Goal: Communication & Community: Answer question/provide support

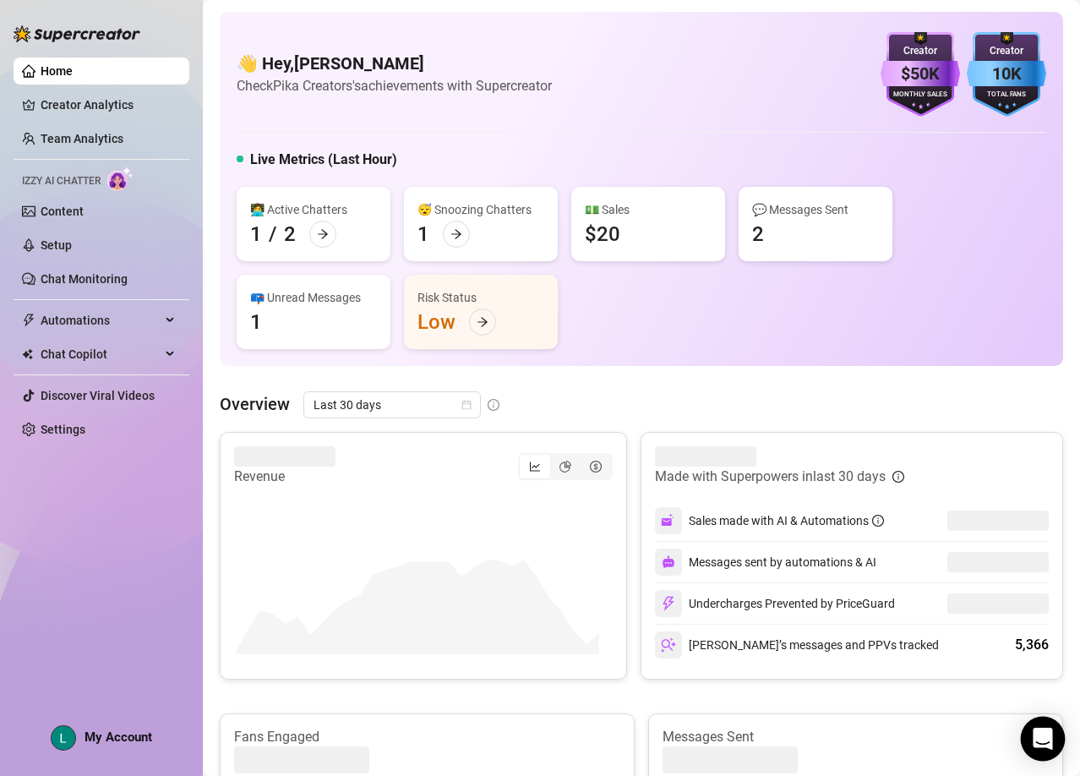
click at [1043, 737] on icon "Open Intercom Messenger" at bounding box center [1042, 739] width 19 height 22
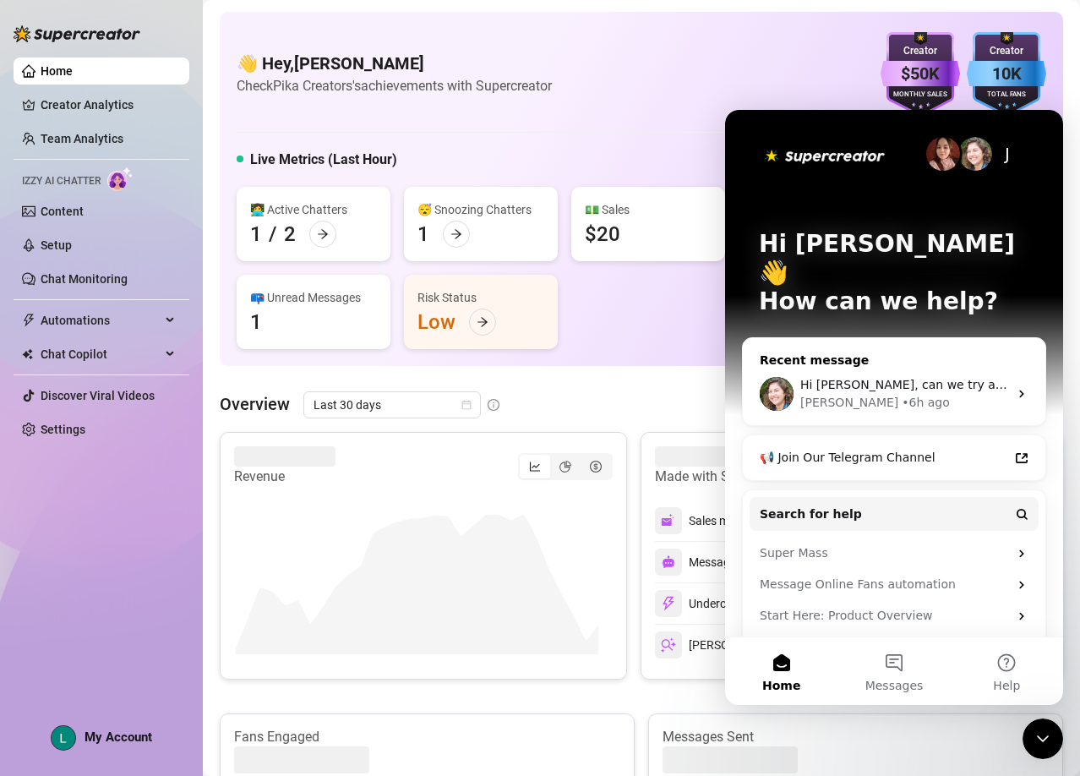
click at [934, 363] on div "Hi [PERSON_NAME], can we try again [DATE]? [PERSON_NAME] • 6h ago" at bounding box center [894, 394] width 303 height 63
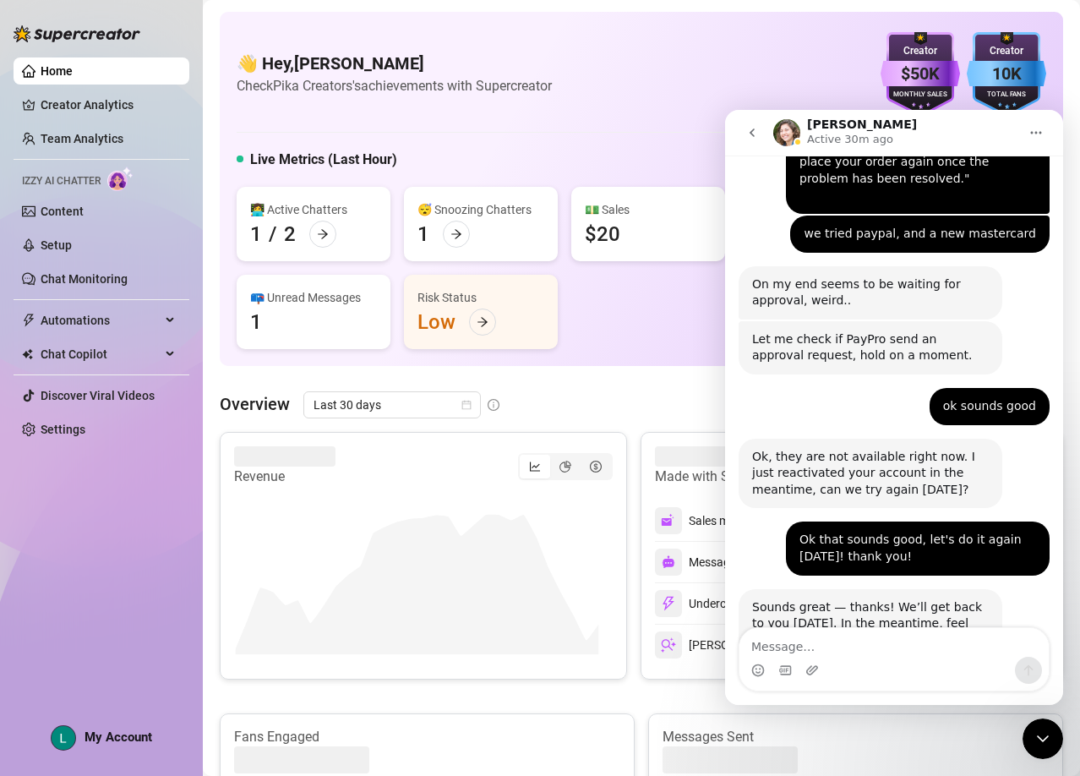
scroll to position [4838, 0]
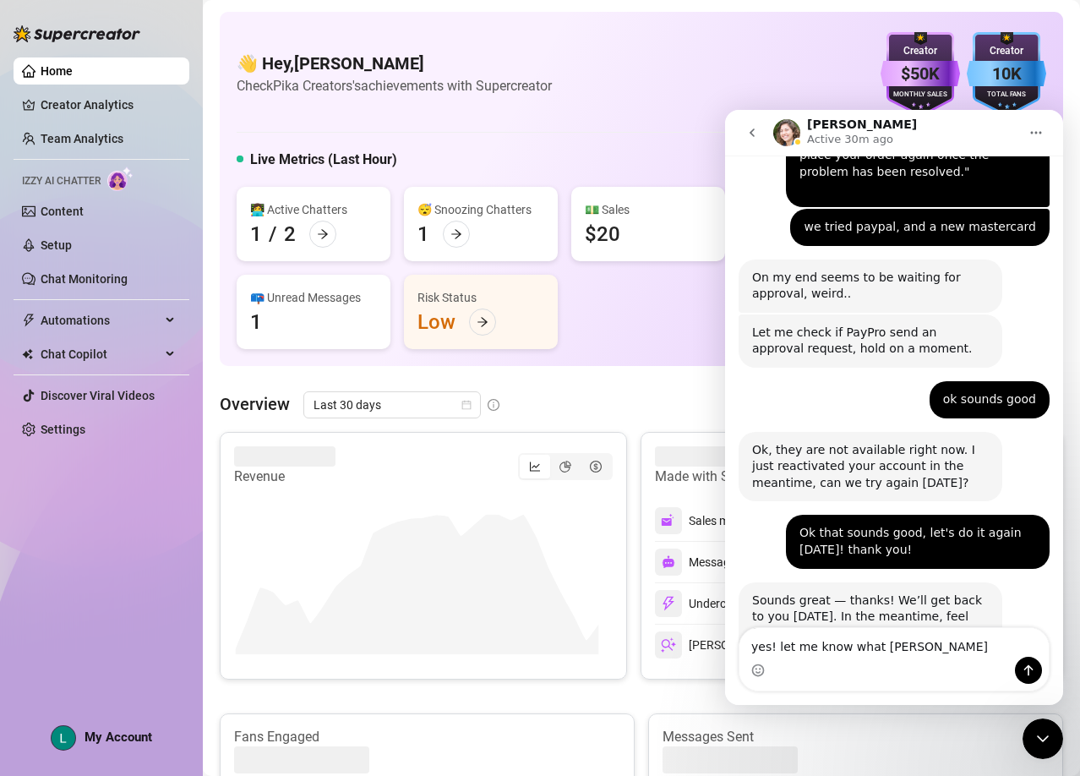
type textarea "yes! let me know what time"
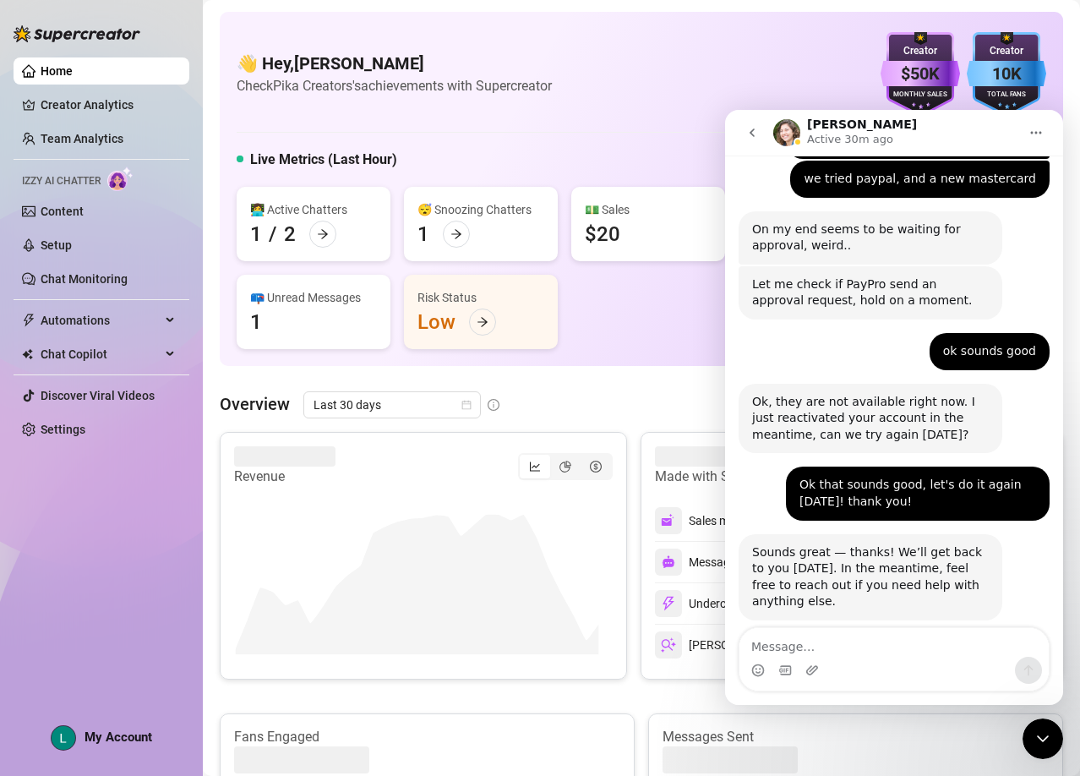
scroll to position [4889, 0]
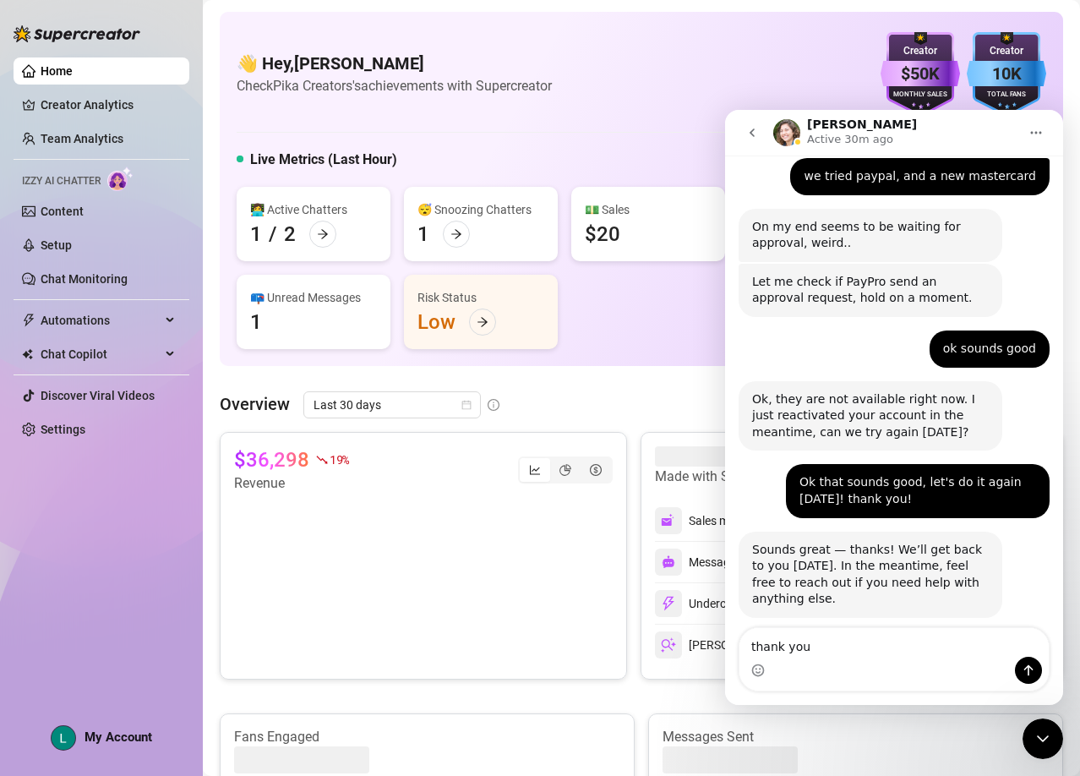
type textarea "thank you!"
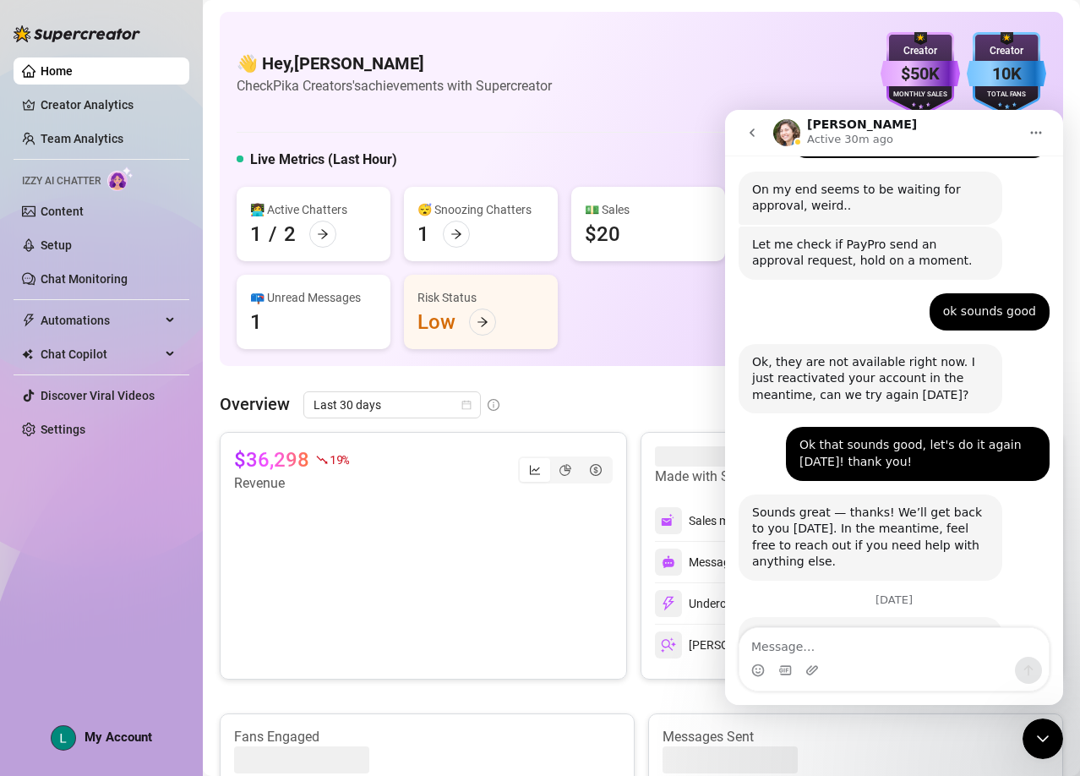
scroll to position [4927, 0]
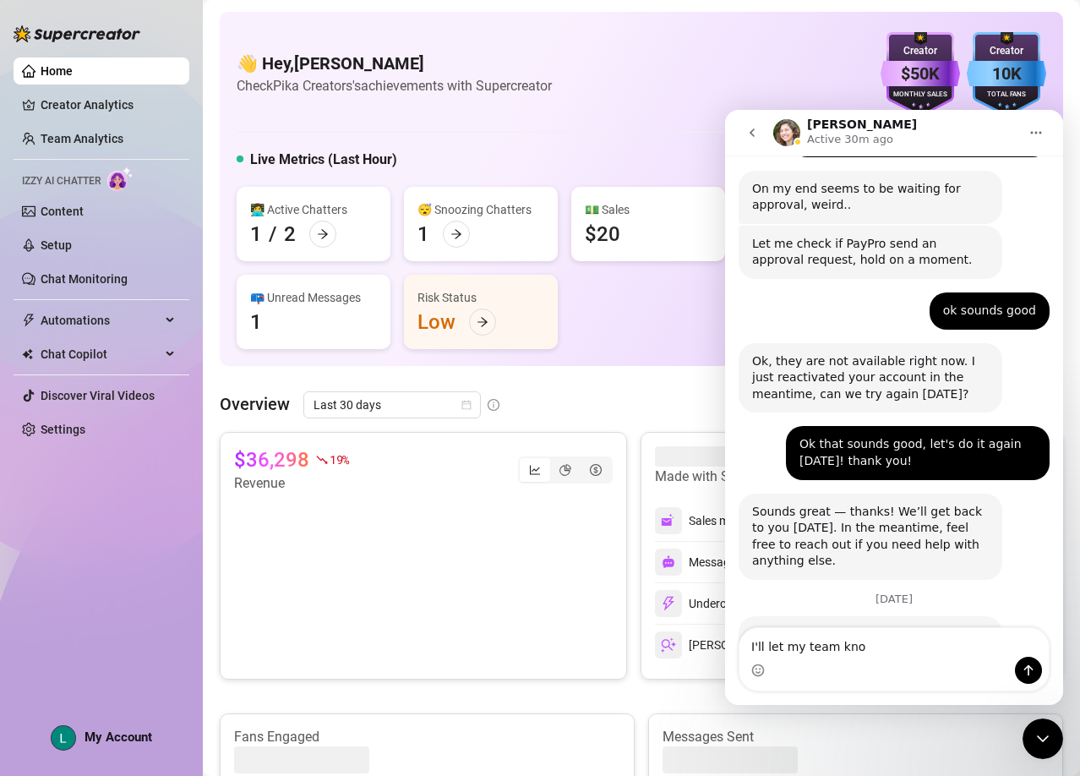
type textarea "I'll let my team know"
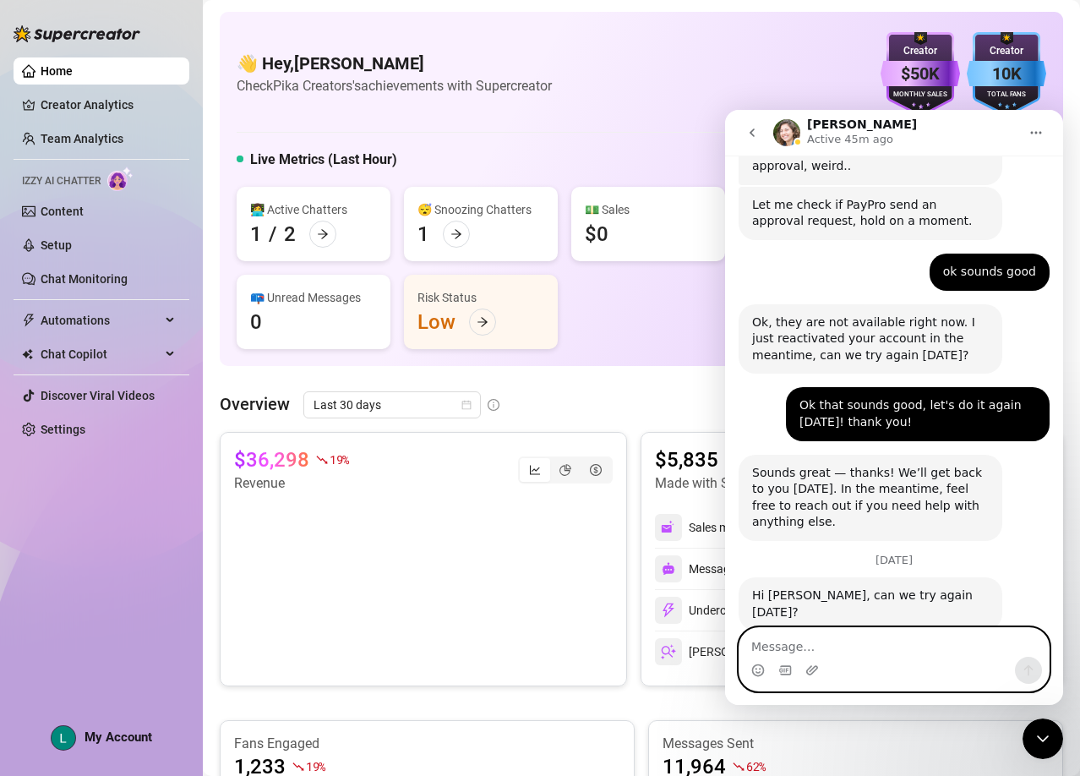
click at [837, 644] on textarea "Message…" at bounding box center [894, 642] width 309 height 29
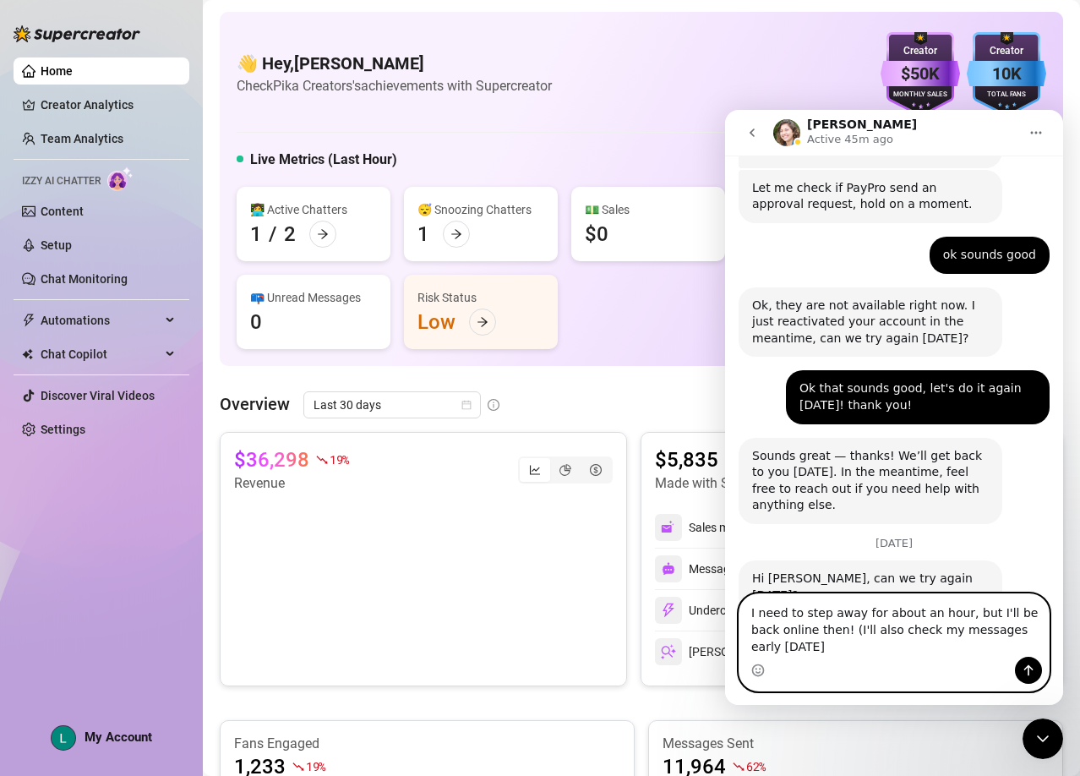
scroll to position [4999, 0]
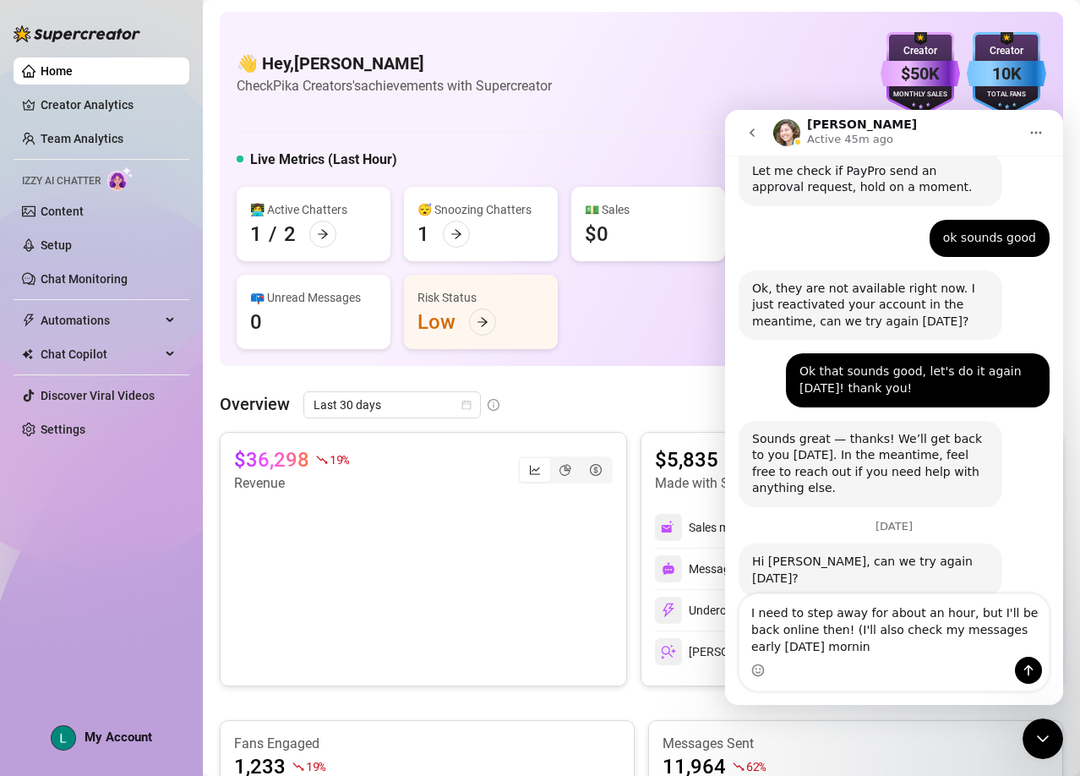
drag, startPoint x: 862, startPoint y: 658, endPoint x: 830, endPoint y: 633, distance: 40.4
click at [830, 633] on div "I need to step away for about an hour, but I'll be back online then! (I'll also…" at bounding box center [894, 642] width 309 height 96
click at [845, 648] on textarea "I need to step away for about an hour, but I'll be back online then! (I'll also…" at bounding box center [894, 625] width 309 height 63
drag, startPoint x: 866, startPoint y: 656, endPoint x: 817, endPoint y: 630, distance: 54.9
click at [817, 630] on textarea "I need to step away for about an hour, but I'll be back online then! (I'll also…" at bounding box center [894, 625] width 309 height 63
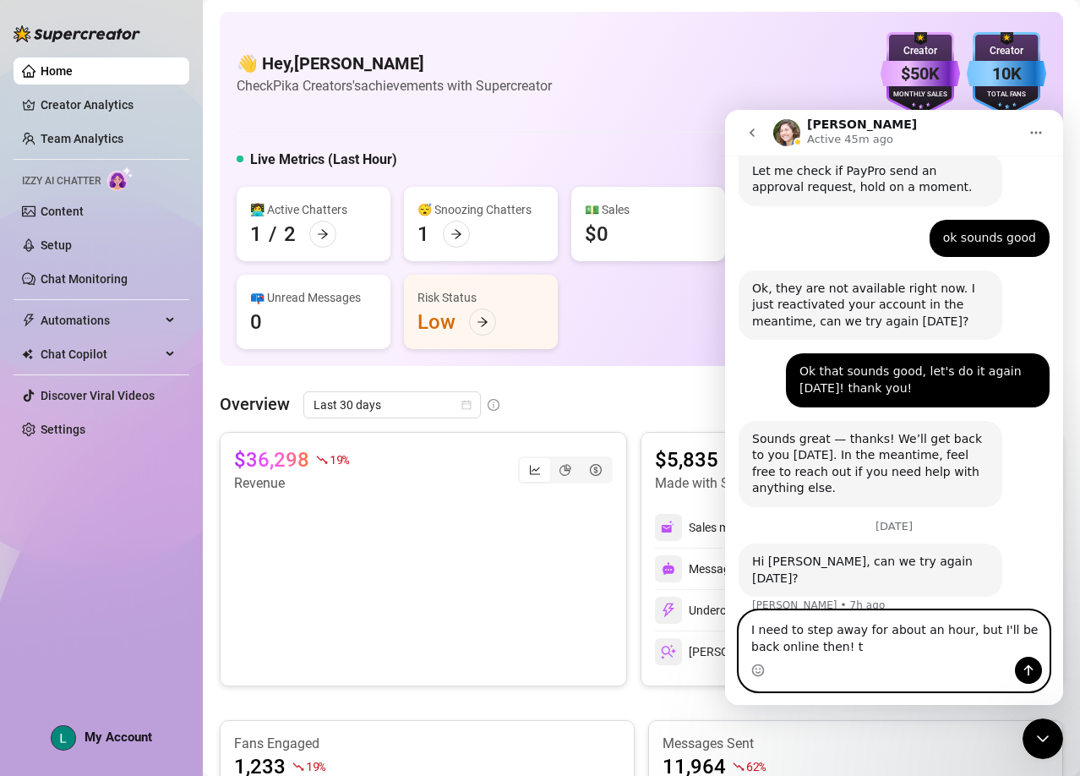
scroll to position [4983, 0]
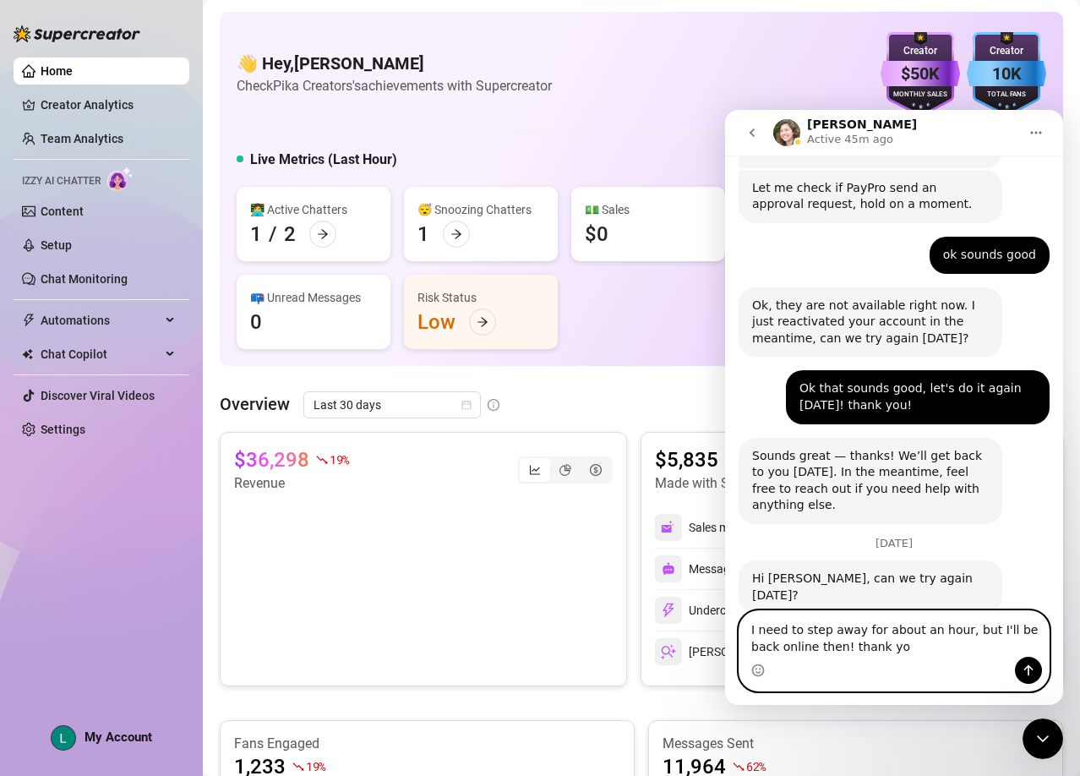
type textarea "I need to step away for about an hour, but I'll be back online then! thank you"
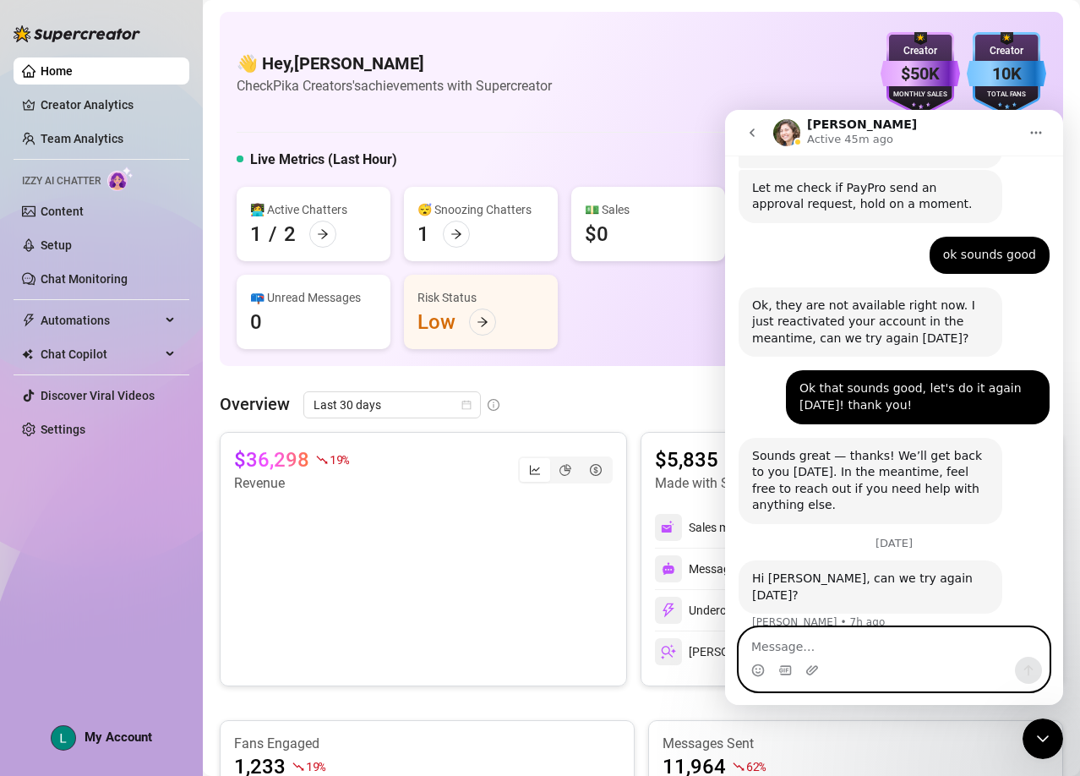
scroll to position [5021, 0]
